Goal: Information Seeking & Learning: Check status

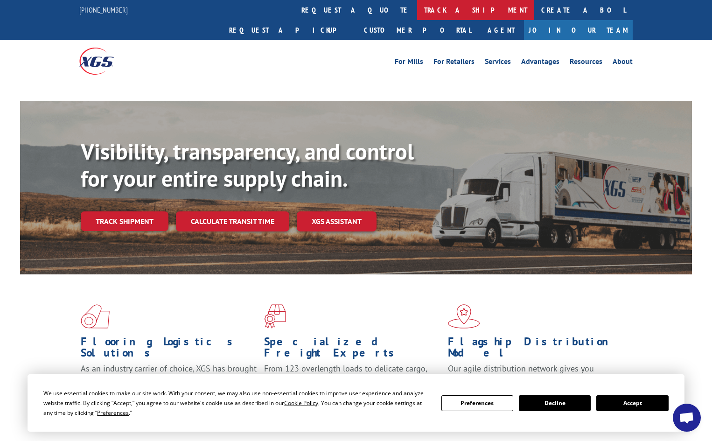
click at [417, 8] on link "track a shipment" at bounding box center [475, 10] width 117 height 20
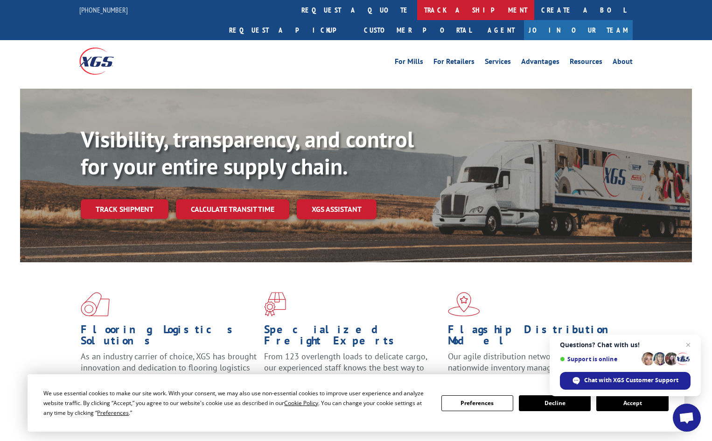
click at [417, 8] on link "track a shipment" at bounding box center [475, 10] width 117 height 20
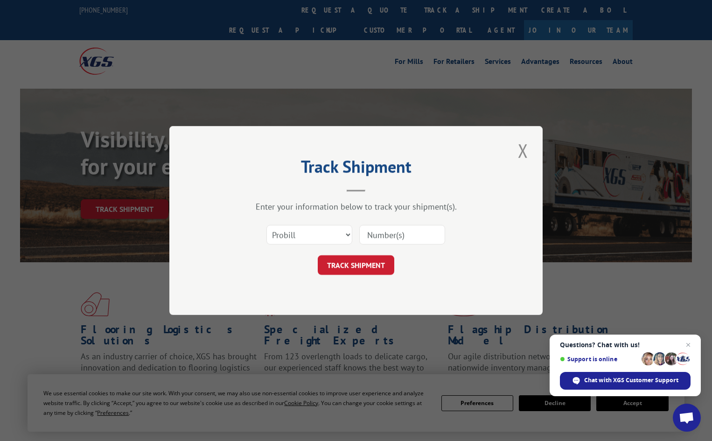
paste input "260118250807"
type input "260118250807"
click at [363, 265] on button "TRACK SHIPMENT" at bounding box center [356, 265] width 76 height 20
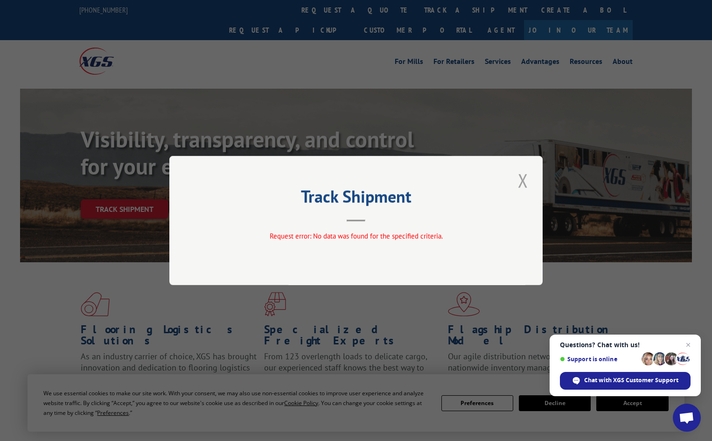
click at [521, 173] on button "Close modal" at bounding box center [523, 180] width 16 height 26
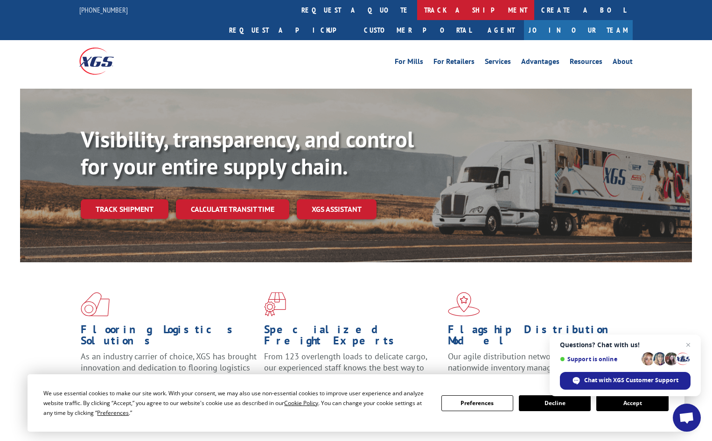
click at [417, 6] on link "track a shipment" at bounding box center [475, 10] width 117 height 20
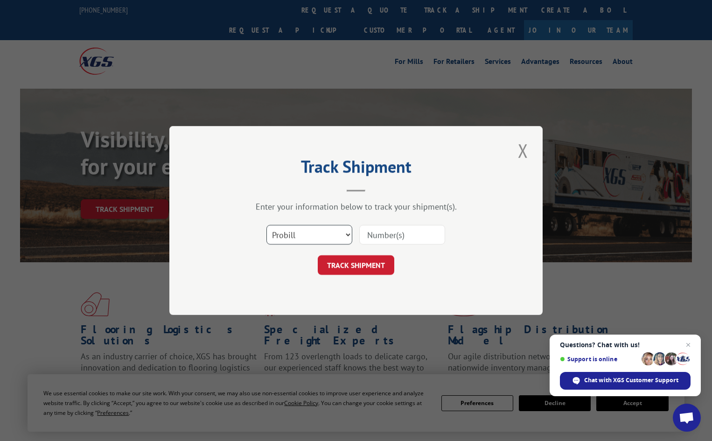
click at [311, 230] on select "Select category... Probill BOL PO" at bounding box center [309, 235] width 86 height 20
select select "bol"
click at [266, 225] on select "Select category... Probill BOL PO" at bounding box center [309, 235] width 86 height 20
paste input "423184"
type input "423184"
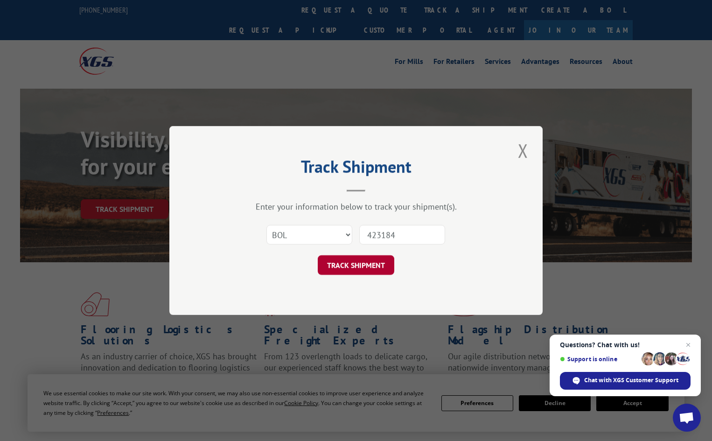
click at [360, 270] on button "TRACK SHIPMENT" at bounding box center [356, 265] width 76 height 20
